Goal: Information Seeking & Learning: Learn about a topic

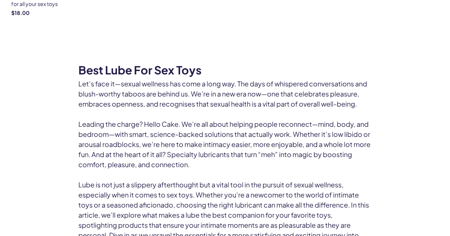
scroll to position [181, 0]
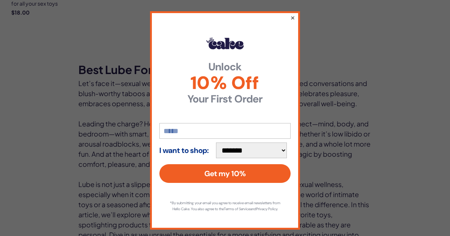
click at [291, 17] on button "×" at bounding box center [292, 17] width 5 height 9
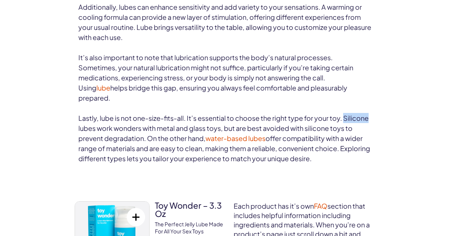
scroll to position [554, 0]
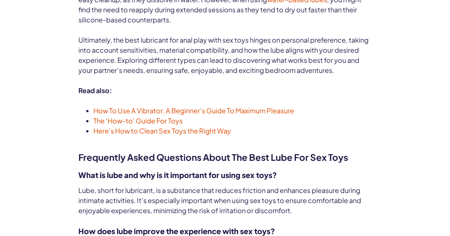
scroll to position [2987, 0]
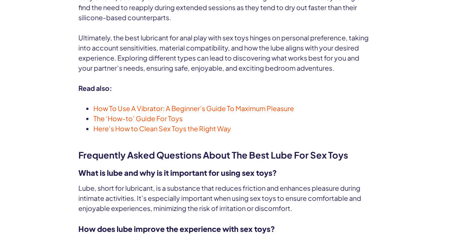
click at [182, 107] on link "How To Use A Vibrator: A Beginner’s Guide To Maximum Pleasure" at bounding box center [193, 108] width 200 height 9
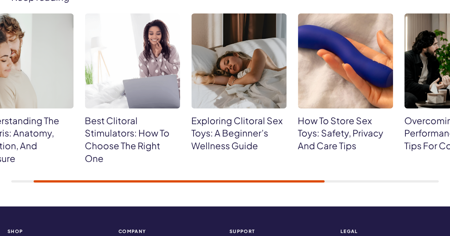
scroll to position [3141, 0]
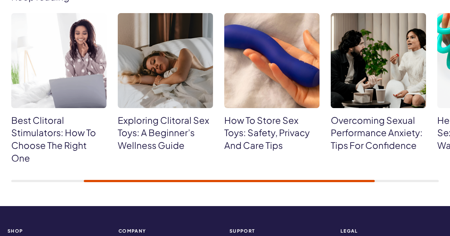
click at [56, 94] on img at bounding box center [58, 60] width 95 height 95
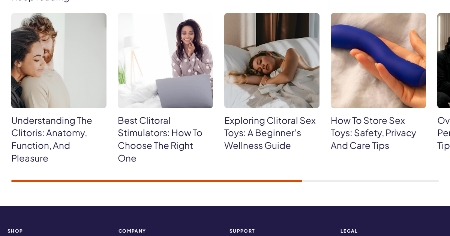
click at [48, 79] on img at bounding box center [58, 60] width 95 height 95
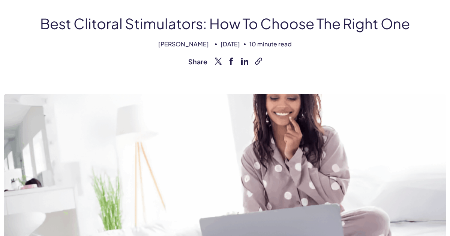
scroll to position [44, 0]
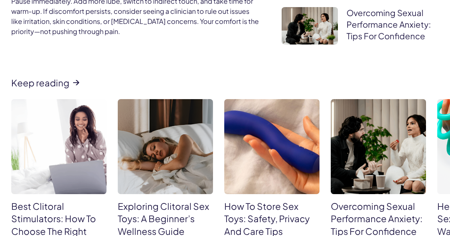
scroll to position [3428, 0]
